Goal: Navigation & Orientation: Find specific page/section

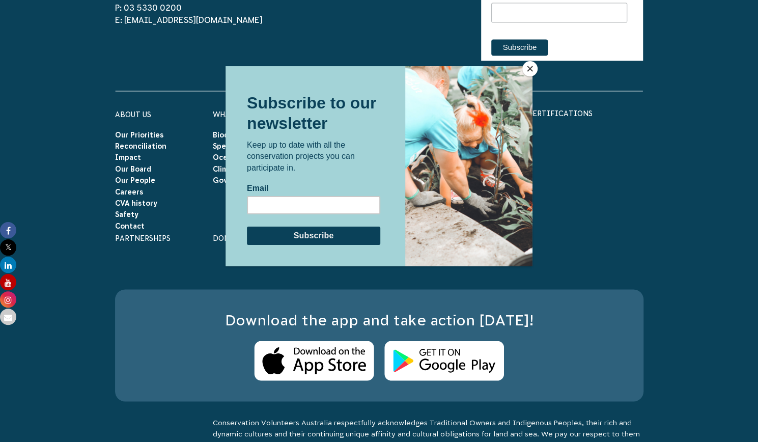
scroll to position [3118, 0]
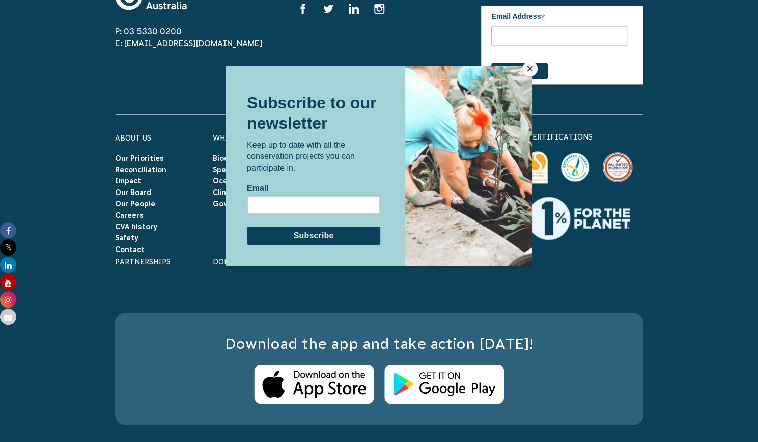
click at [529, 70] on button "Close" at bounding box center [530, 68] width 15 height 15
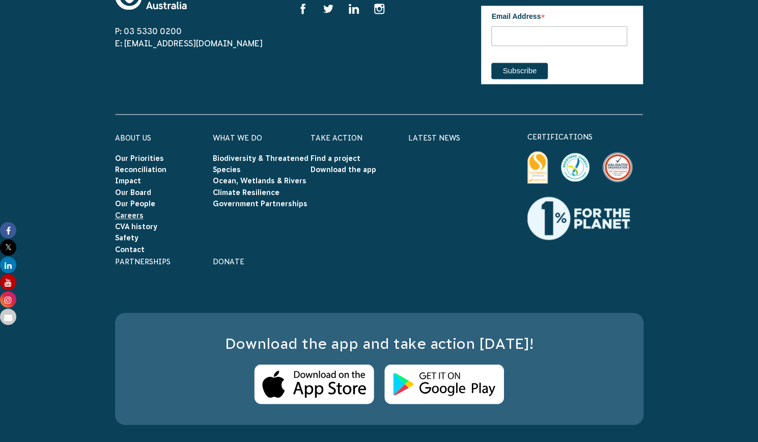
click at [126, 211] on link "Careers" at bounding box center [129, 215] width 29 height 8
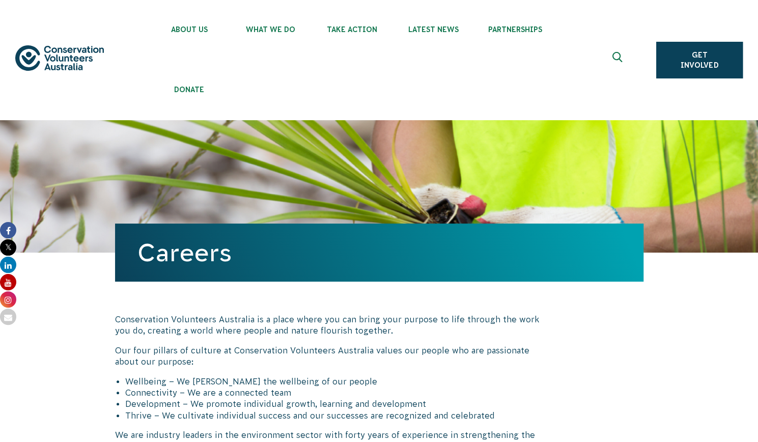
drag, startPoint x: 761, startPoint y: 22, endPoint x: 766, endPoint y: -44, distance: 66.4
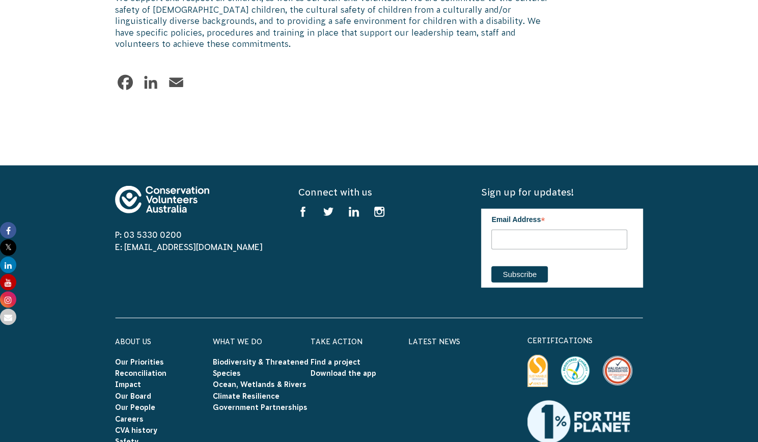
scroll to position [1787, 0]
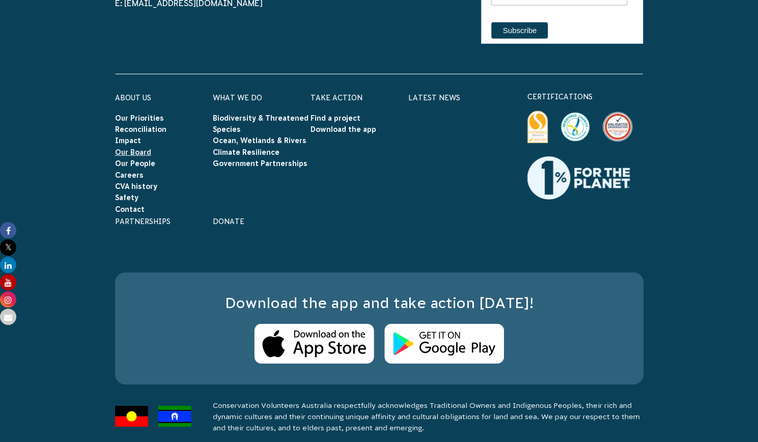
click at [142, 148] on link "Our Board" at bounding box center [133, 152] width 36 height 8
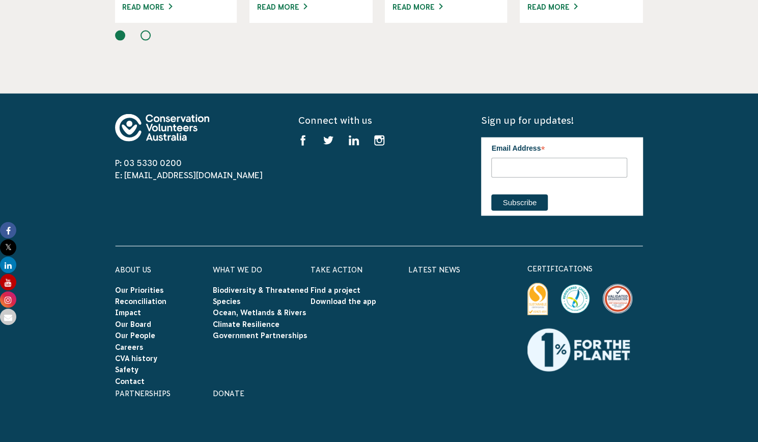
scroll to position [1309, 0]
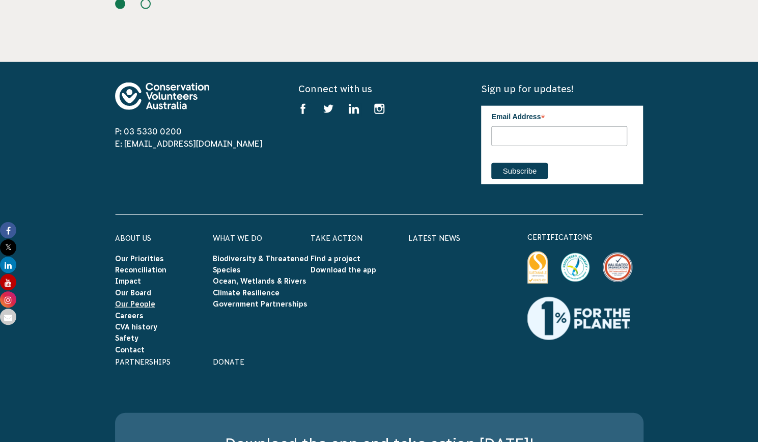
click at [143, 300] on link "Our People" at bounding box center [135, 304] width 40 height 8
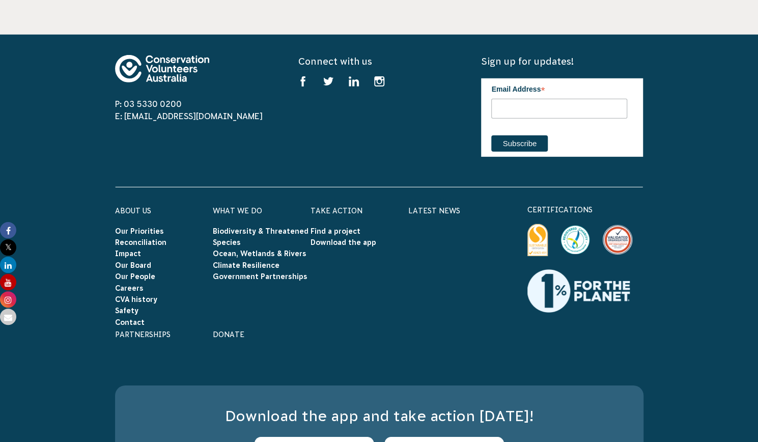
scroll to position [1743, 0]
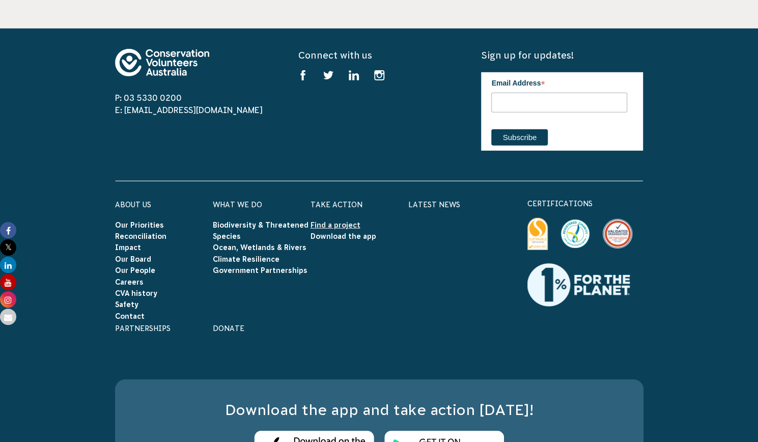
click at [341, 228] on link "Find a project" at bounding box center [336, 225] width 50 height 8
